Goal: Information Seeking & Learning: Learn about a topic

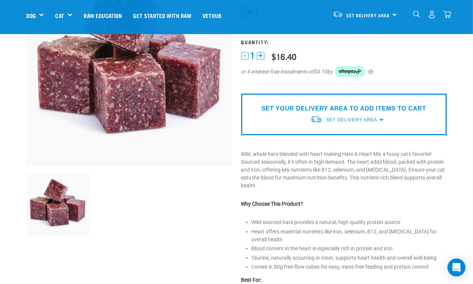
scroll to position [47, 0]
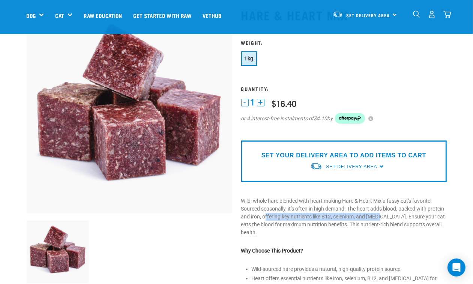
drag, startPoint x: 263, startPoint y: 216, endPoint x: 382, endPoint y: 216, distance: 118.1
click at [382, 216] on p "Wild, whole hare blended with heart making Hare & Heart Mix a fussy cat's favor…" at bounding box center [343, 216] width 205 height 39
click at [261, 215] on p "Wild, whole hare blended with heart making Hare & Heart Mix a fussy cat's favor…" at bounding box center [343, 216] width 205 height 39
drag, startPoint x: 263, startPoint y: 215, endPoint x: 382, endPoint y: 217, distance: 119.6
click at [382, 217] on p "Wild, whole hare blended with heart making Hare & Heart Mix a fussy cat's favor…" at bounding box center [343, 216] width 205 height 39
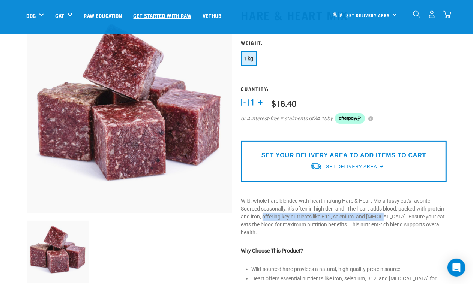
copy p "offering key nutrients like B12, selenium, and [MEDICAL_DATA]."
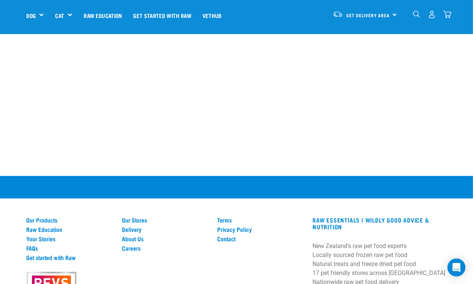
scroll to position [591, 0]
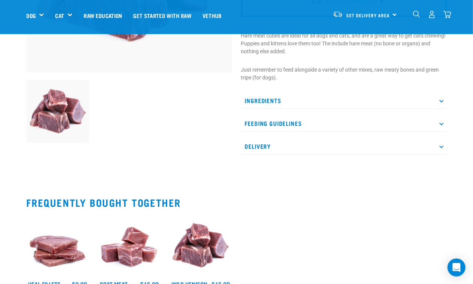
scroll to position [141, 0]
